Goal: Information Seeking & Learning: Learn about a topic

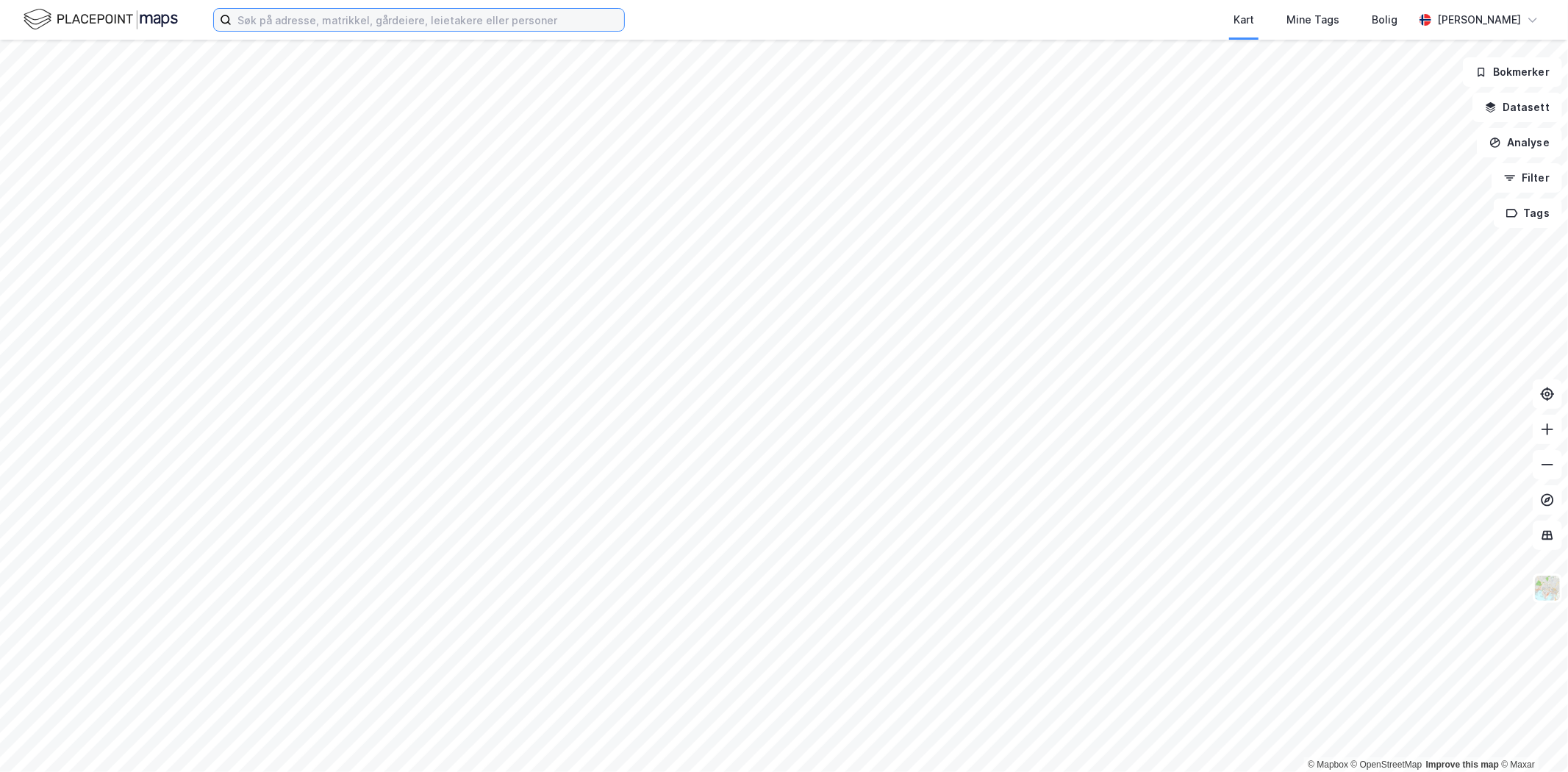
click at [402, 25] on input at bounding box center [427, 20] width 393 height 22
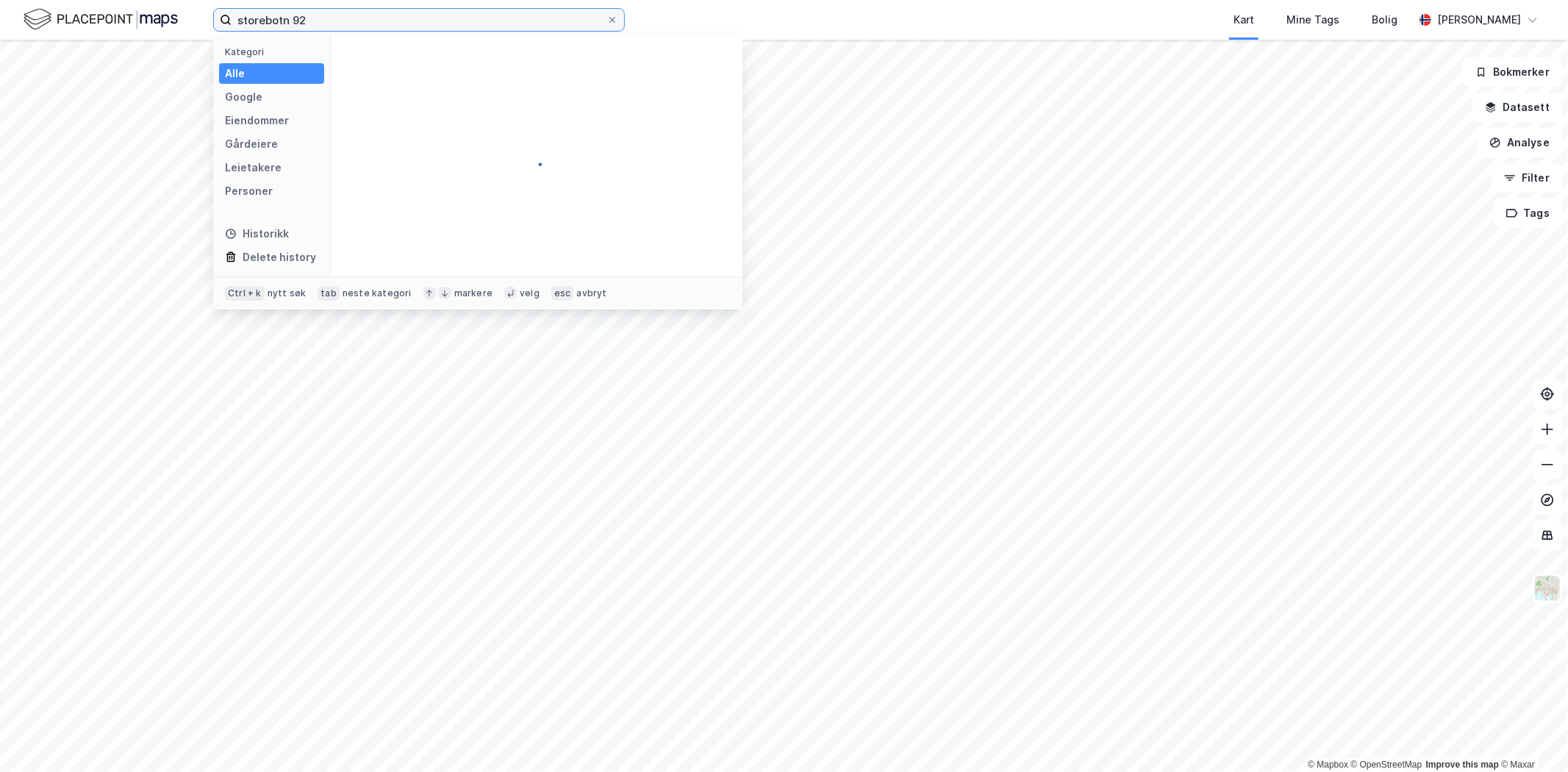
type input "storebotn 92"
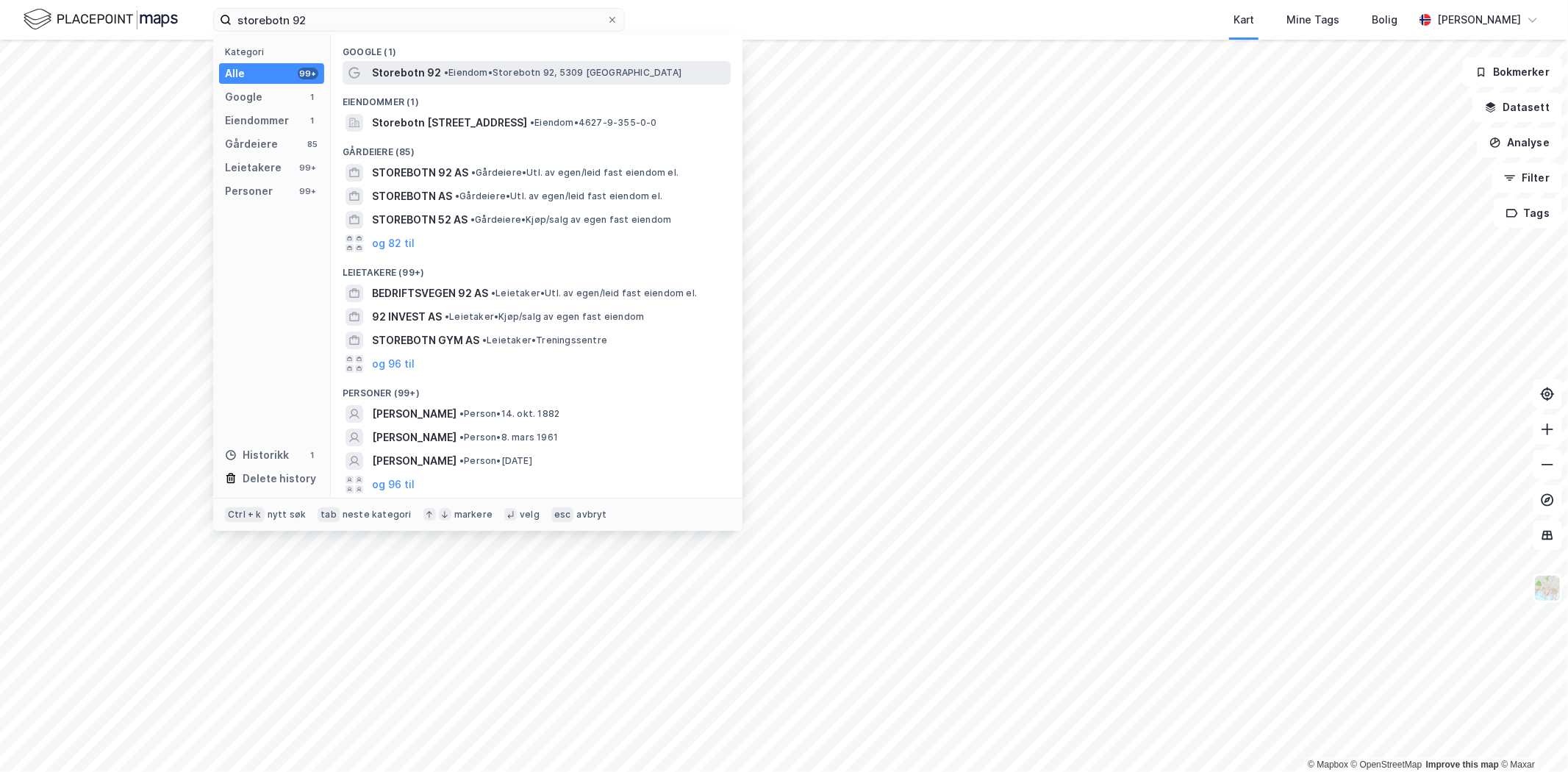
click at [516, 75] on span "• Eiendom • [STREET_ADDRESS]" at bounding box center [563, 73] width 238 height 12
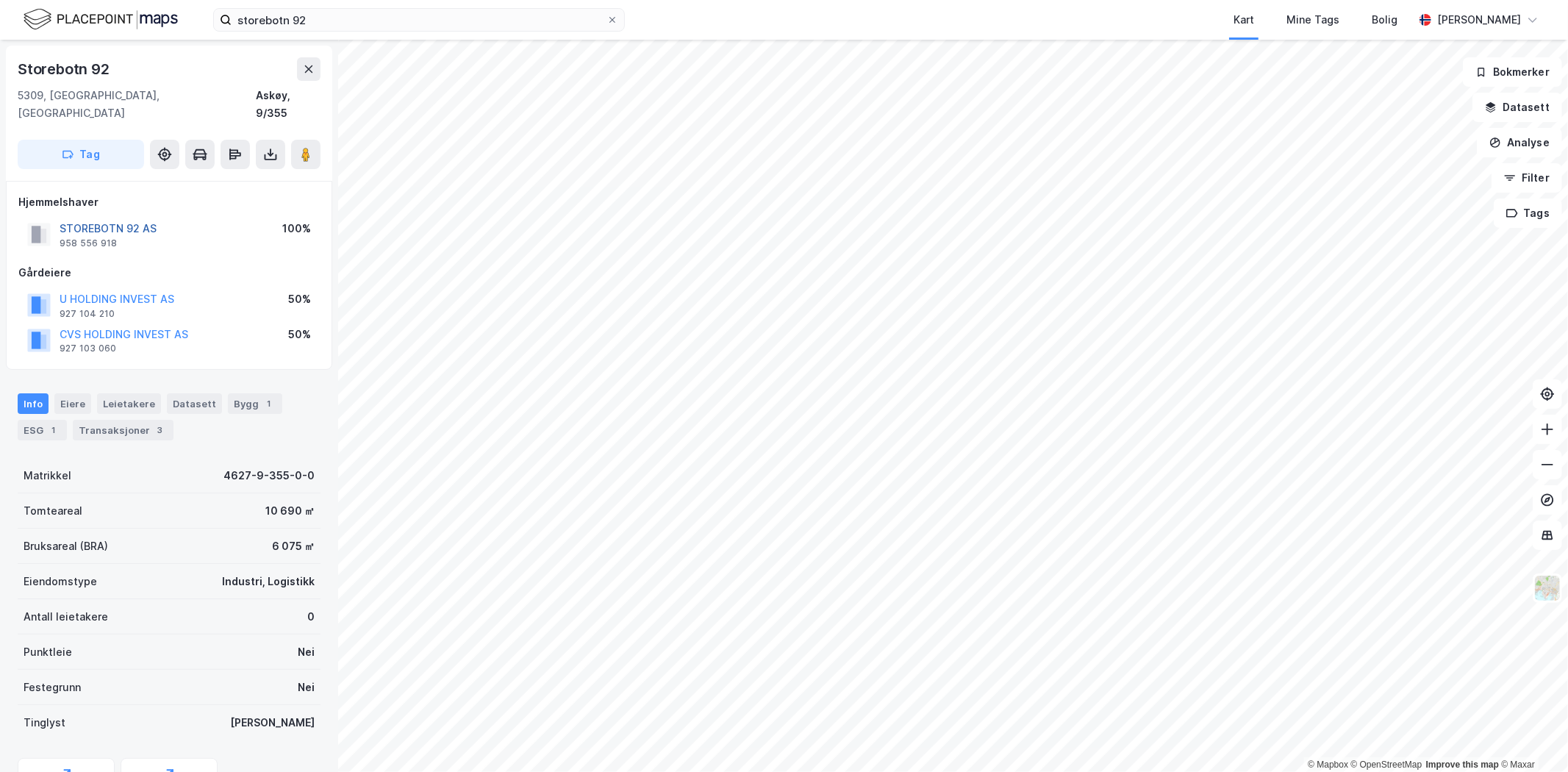
click at [0, 0] on button "STOREBOTN 92 AS" at bounding box center [0, 0] width 0 height 0
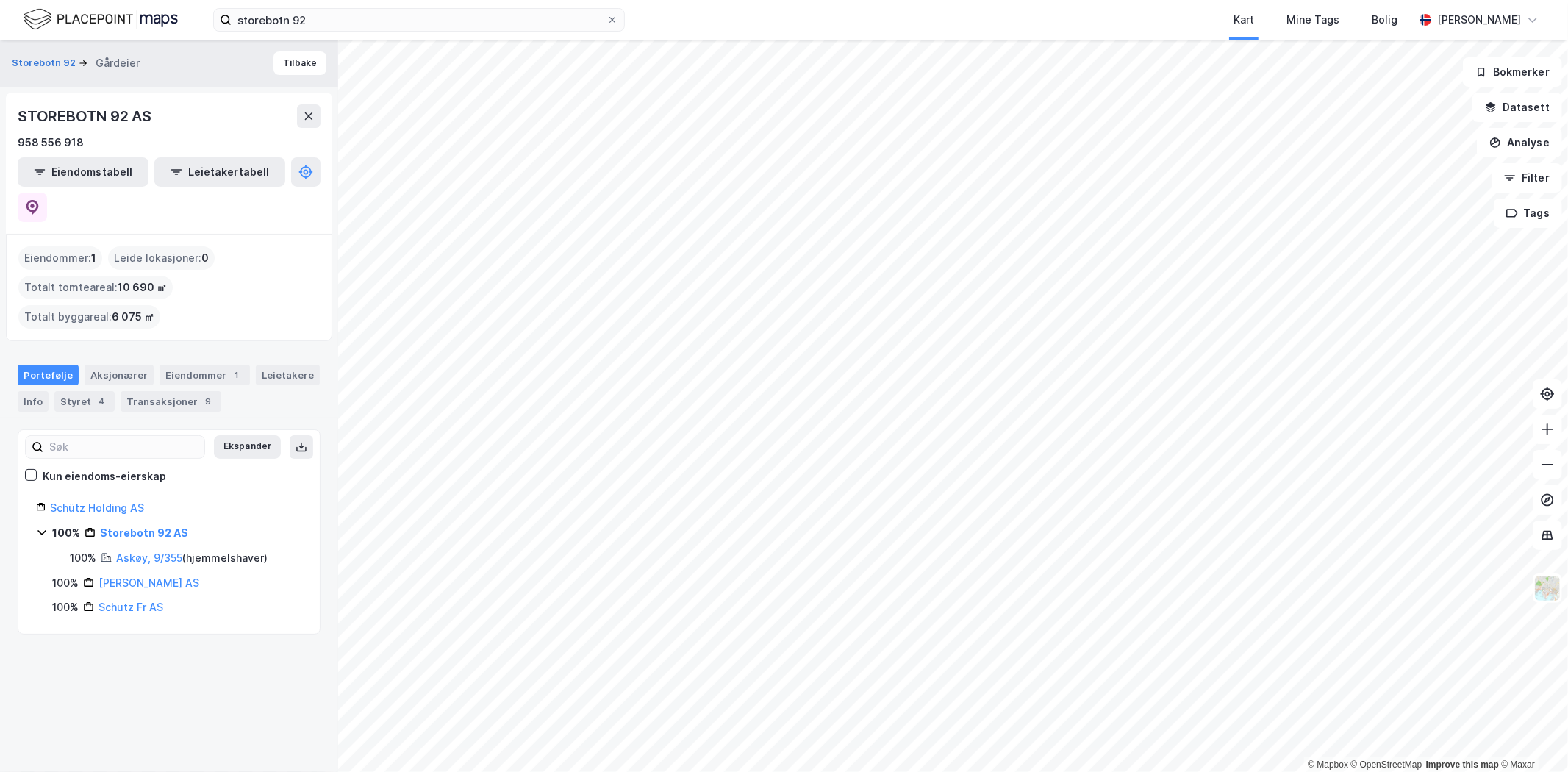
drag, startPoint x: 181, startPoint y: 312, endPoint x: 189, endPoint y: 320, distance: 11.3
click at [182, 365] on div "Eiendommer 1" at bounding box center [205, 375] width 91 height 21
